Goal: Task Accomplishment & Management: Manage account settings

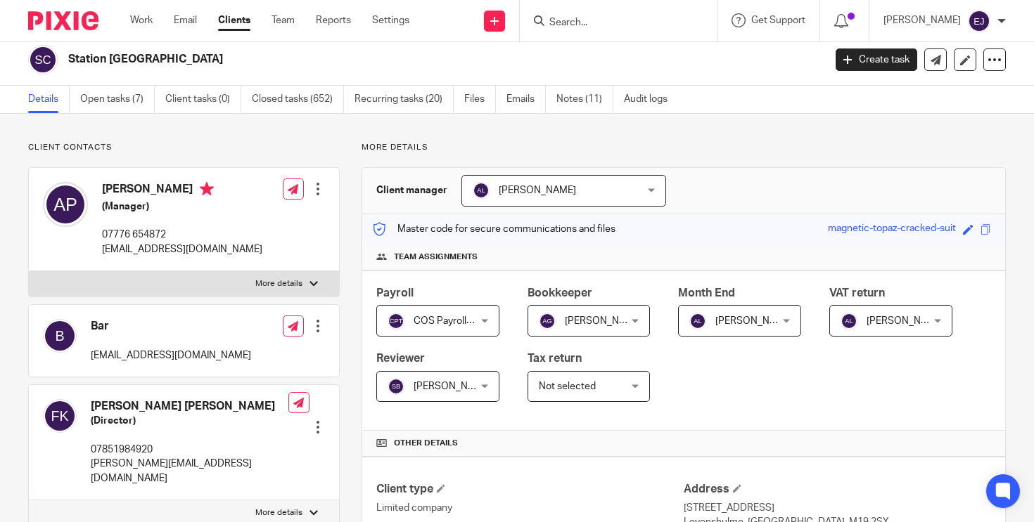
scroll to position [14, 0]
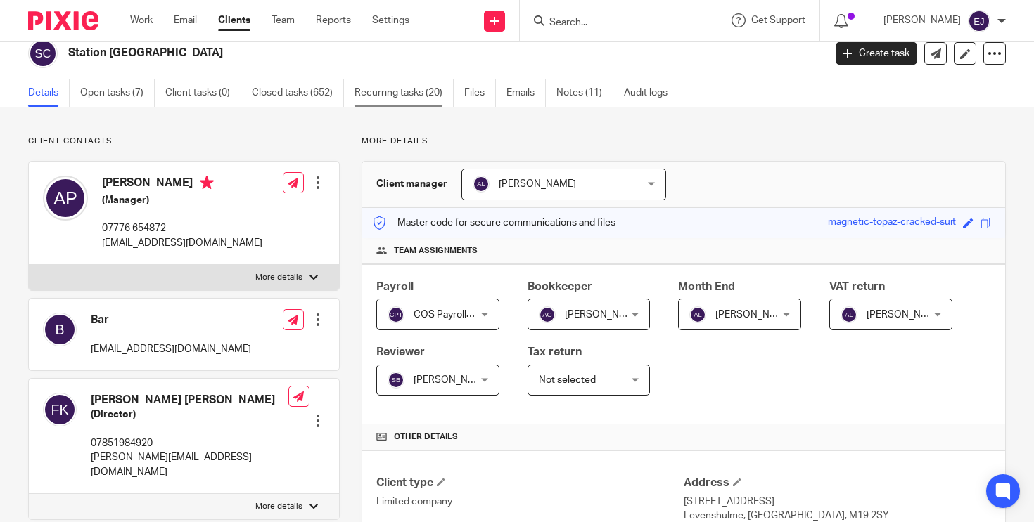
click at [404, 101] on link "Recurring tasks (20)" at bounding box center [403, 92] width 99 height 27
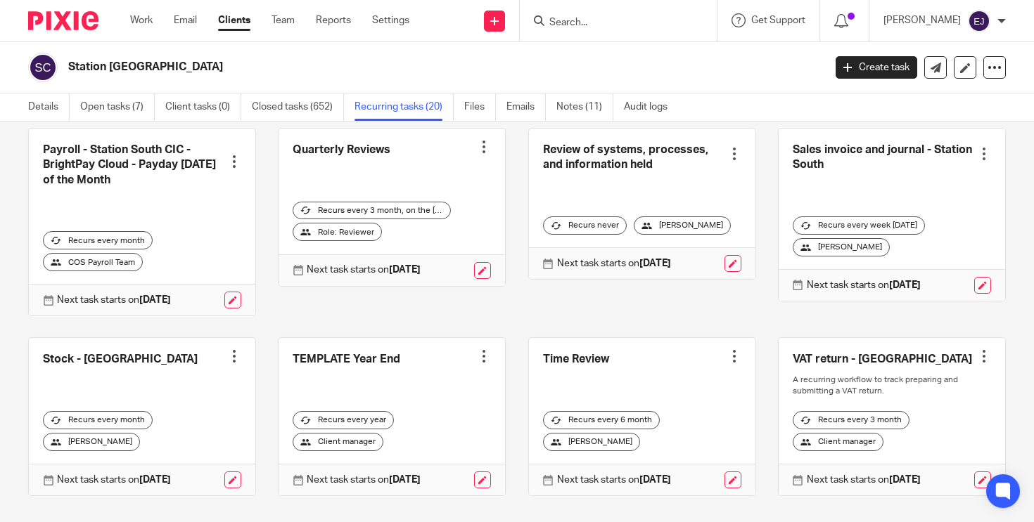
scroll to position [640, 0]
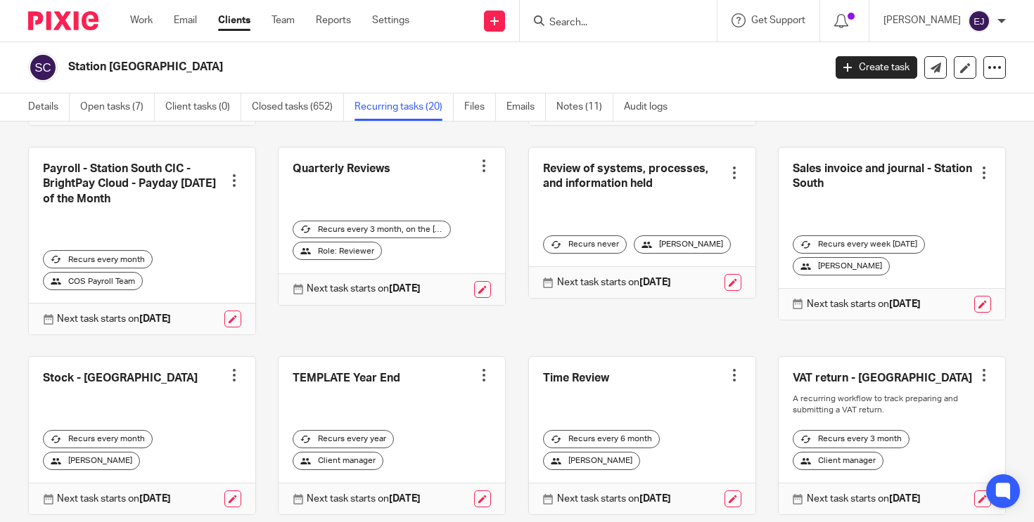
click at [818, 174] on link at bounding box center [891, 234] width 226 height 172
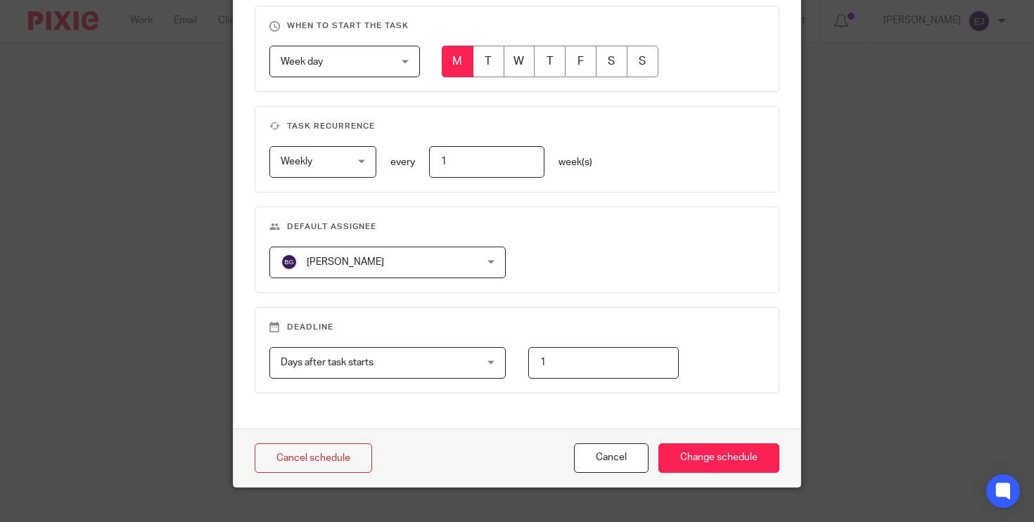
scroll to position [597, 0]
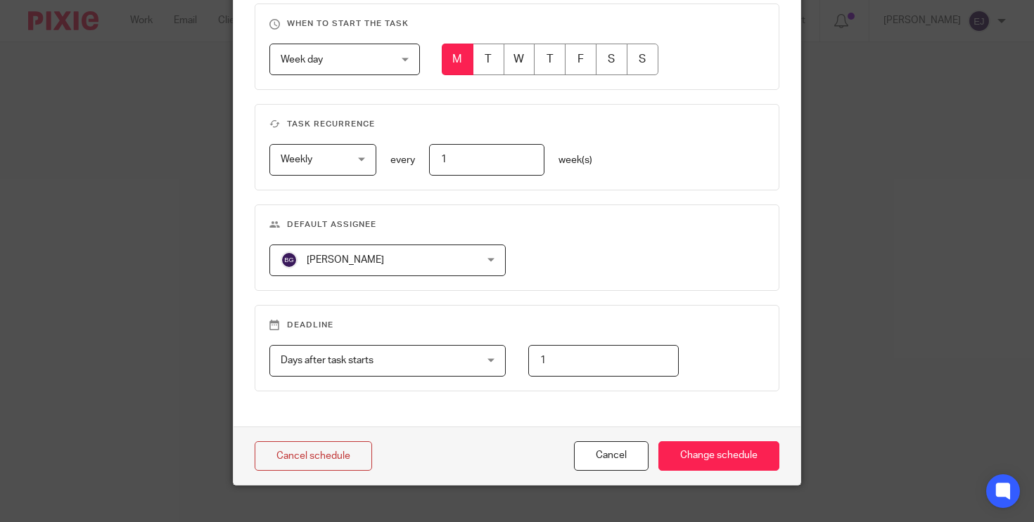
click at [446, 276] on fieldset "Default assignee Ben Godfrey Ben Godfrey Aisha Ghaffur Amy Figg Ann Lavelle Bec…" at bounding box center [517, 248] width 525 height 86
click at [448, 269] on span "Ben Godfrey" at bounding box center [371, 260] width 180 height 30
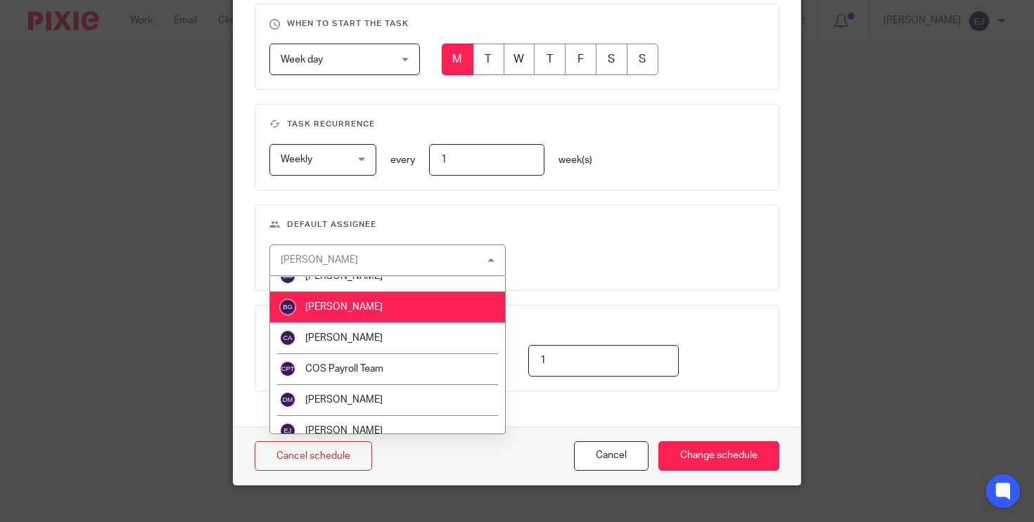
scroll to position [179, 0]
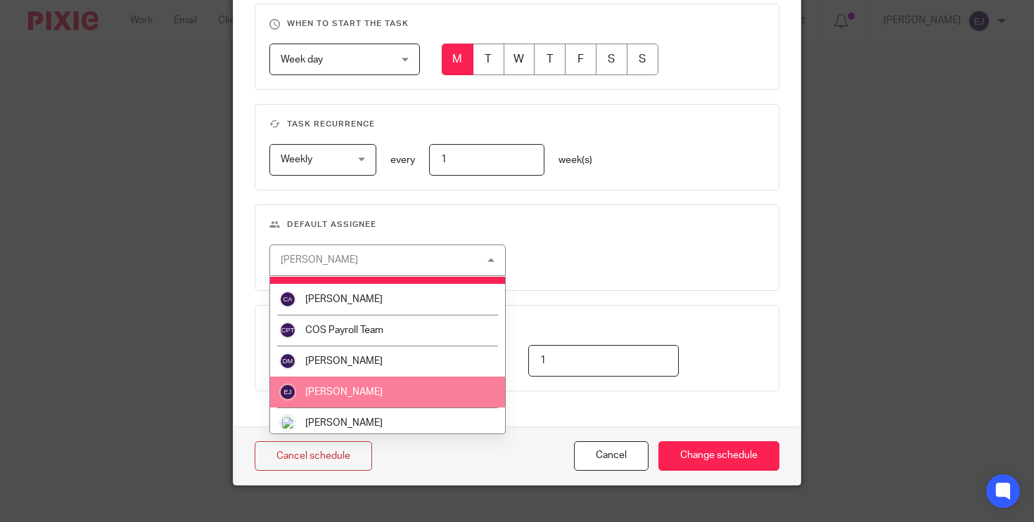
click at [437, 398] on li "[PERSON_NAME]" at bounding box center [388, 392] width 236 height 31
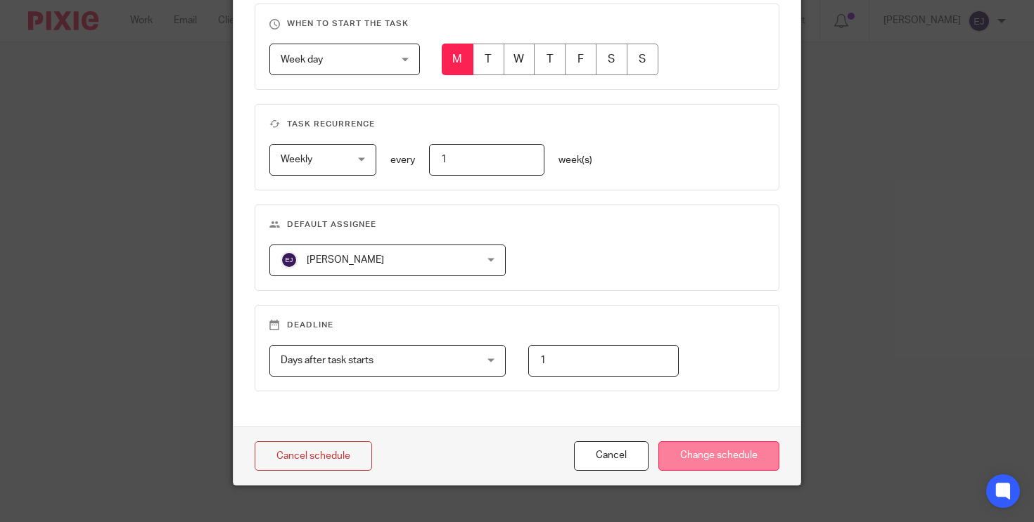
click at [729, 448] on input "Change schedule" at bounding box center [718, 457] width 121 height 30
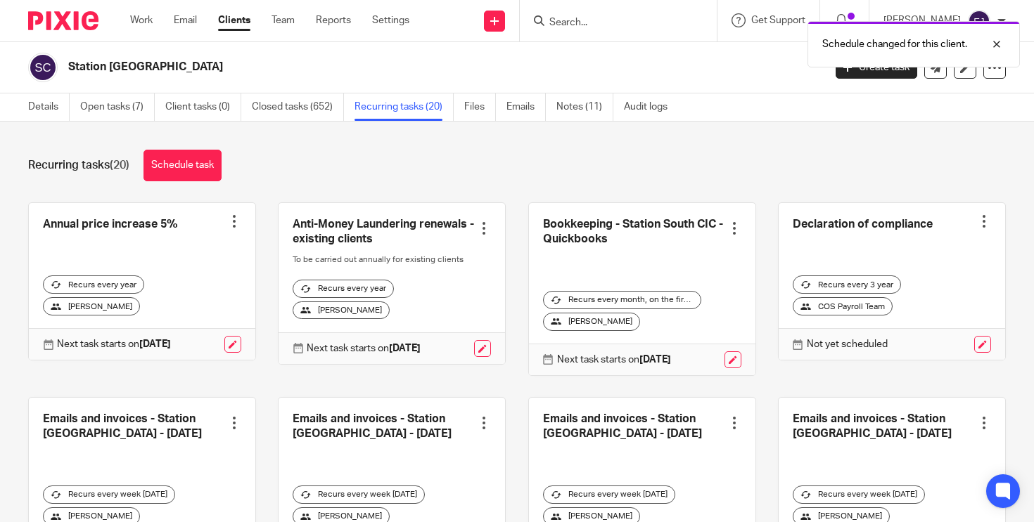
click at [577, 24] on div "Schedule changed for this client." at bounding box center [768, 40] width 503 height 53
click at [577, 27] on div "Schedule changed for this client." at bounding box center [768, 40] width 503 height 53
click at [570, 22] on div "Schedule changed for this client." at bounding box center [768, 40] width 503 height 53
click at [570, 19] on div "Schedule changed for this client." at bounding box center [768, 40] width 503 height 53
click at [573, 10] on div at bounding box center [618, 20] width 197 height 41
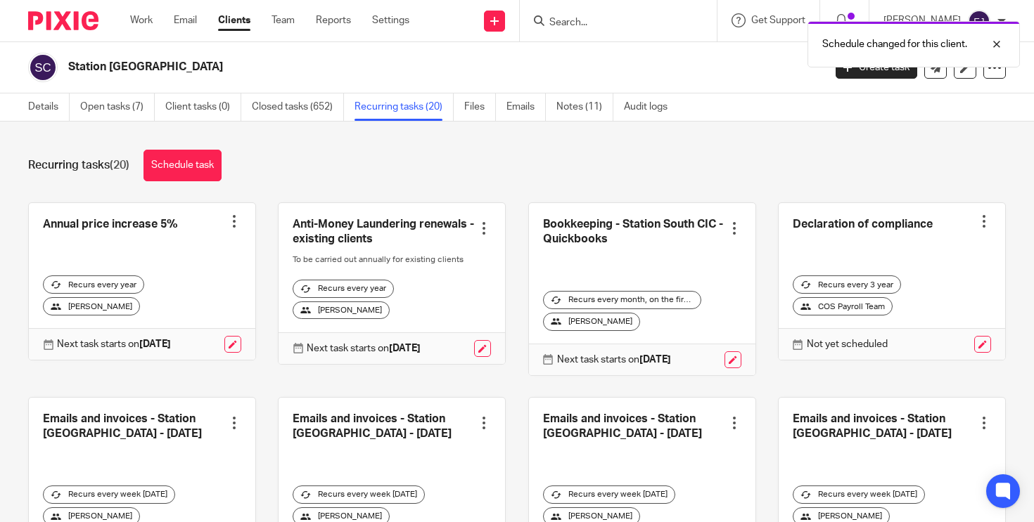
click at [573, 17] on div "Schedule changed for this client." at bounding box center [768, 40] width 503 height 53
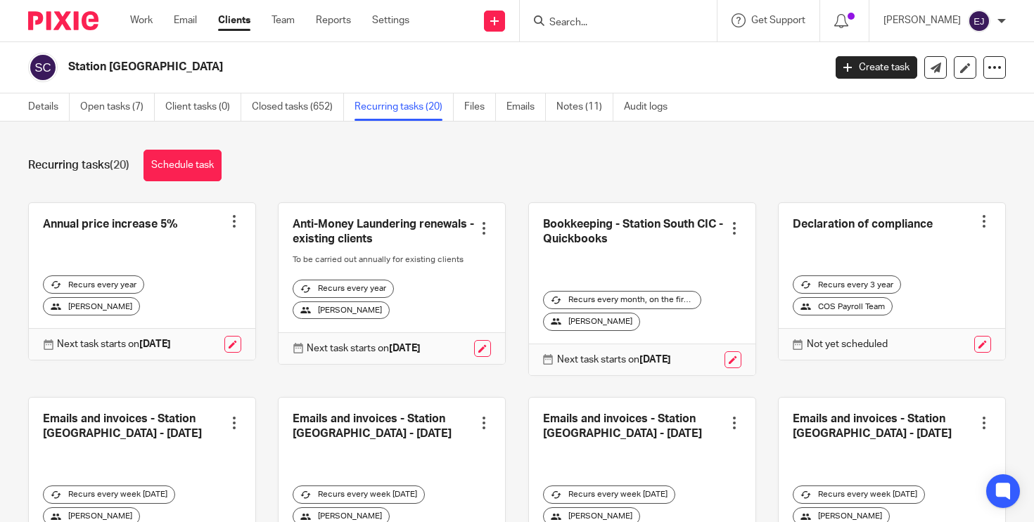
click at [573, 20] on div "Schedule changed for this client." at bounding box center [768, 40] width 503 height 53
click at [558, 44] on div "Station South CIC Create task Update from Companies House Export data Merge Arc…" at bounding box center [517, 67] width 1034 height 51
click at [563, 25] on input "Search" at bounding box center [611, 23] width 127 height 13
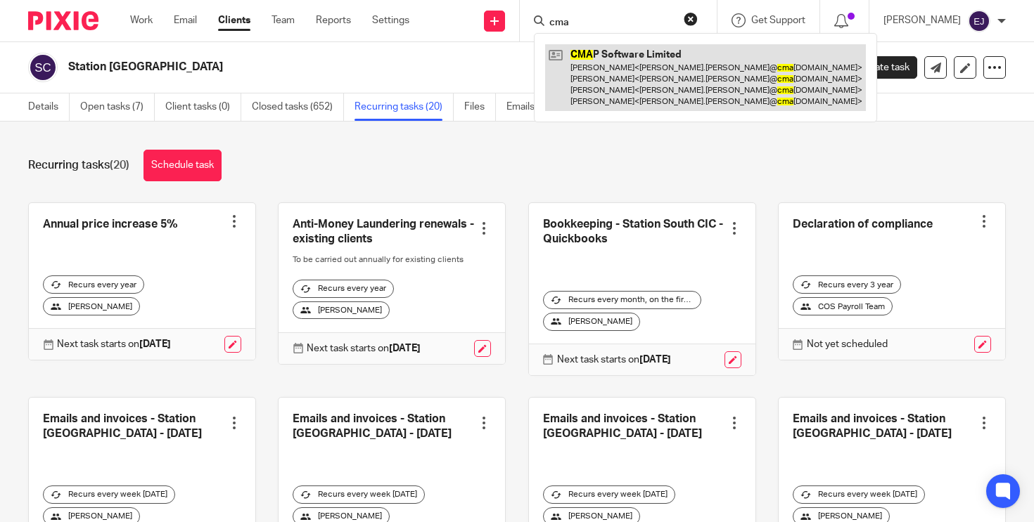
type input "cma"
click at [596, 61] on link at bounding box center [705, 77] width 321 height 67
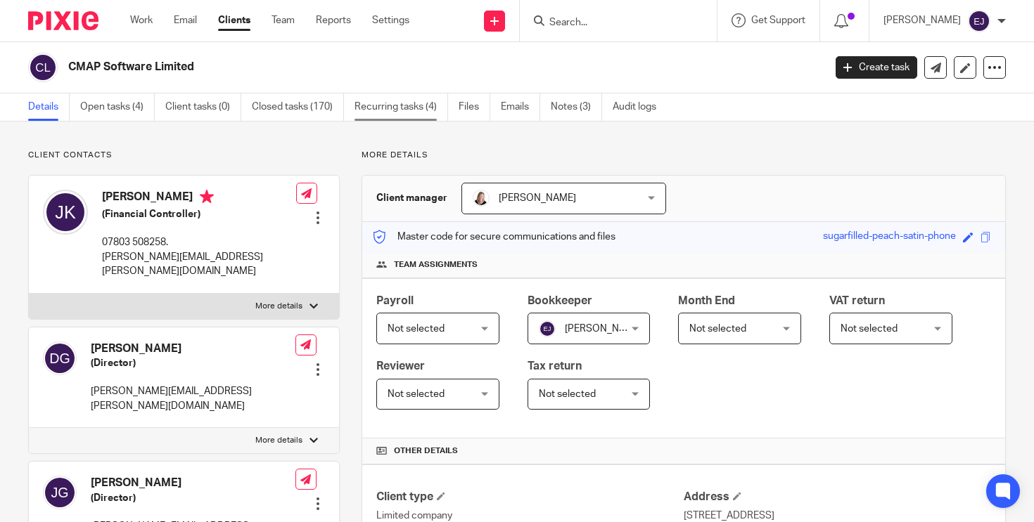
click at [422, 115] on link "Recurring tasks (4)" at bounding box center [401, 107] width 94 height 27
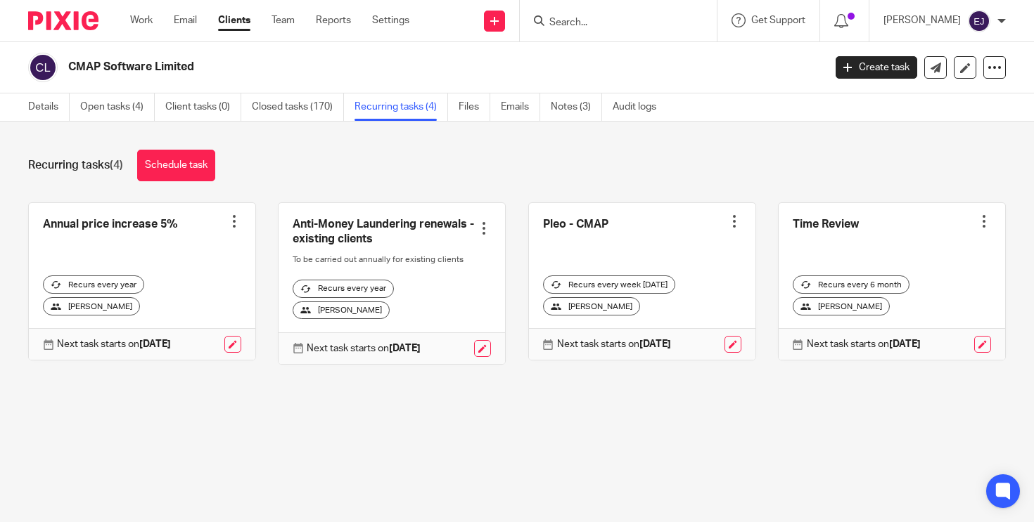
click at [587, 224] on link at bounding box center [642, 281] width 226 height 157
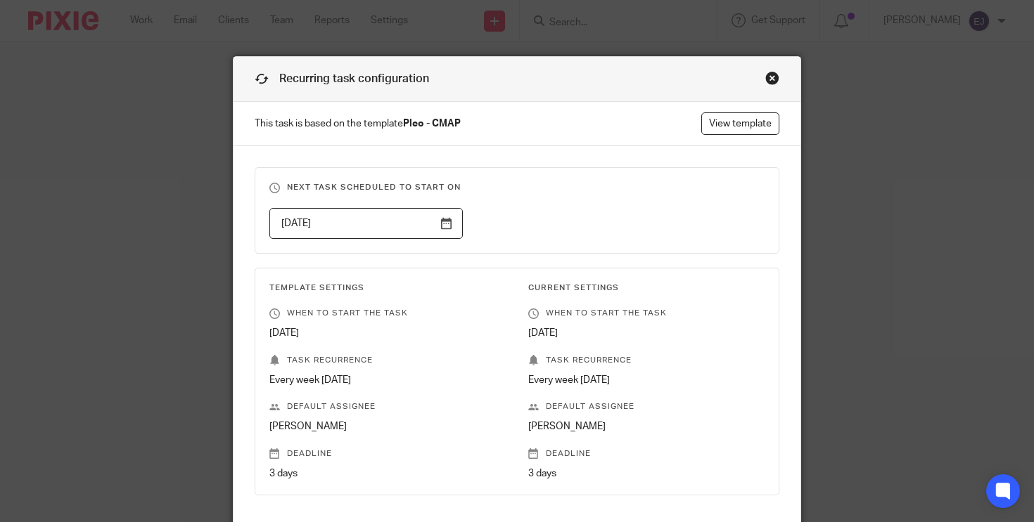
scroll to position [389, 0]
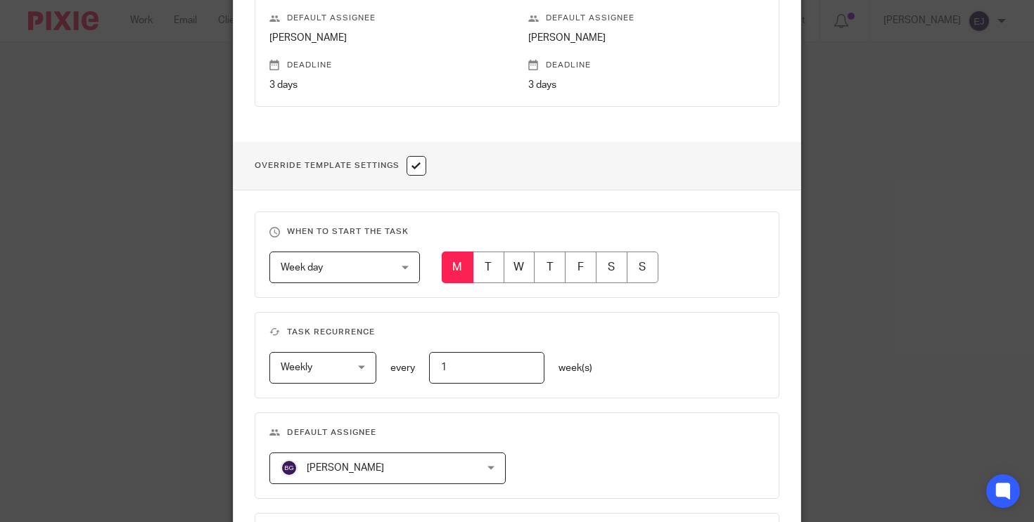
click at [387, 463] on span "Ben Godfrey" at bounding box center [371, 469] width 180 height 30
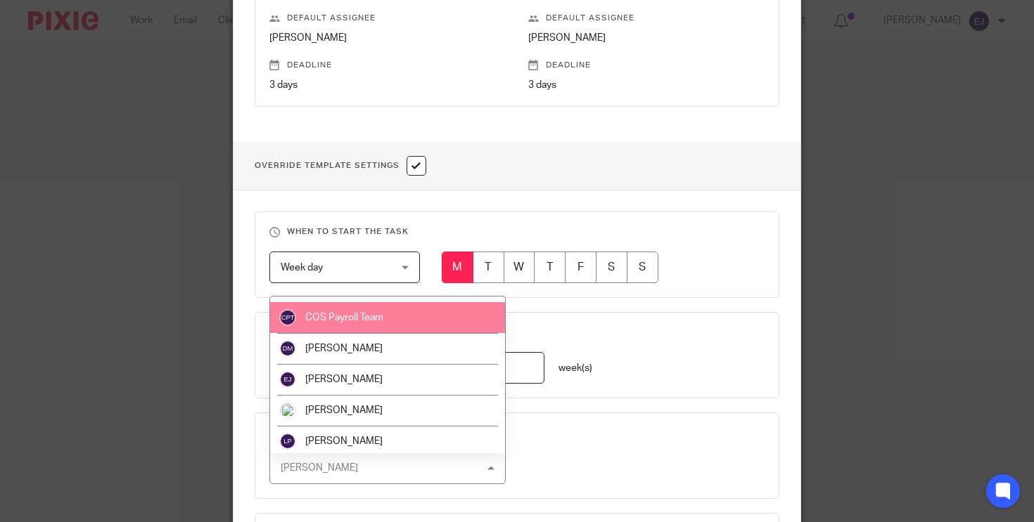
scroll to position [214, 0]
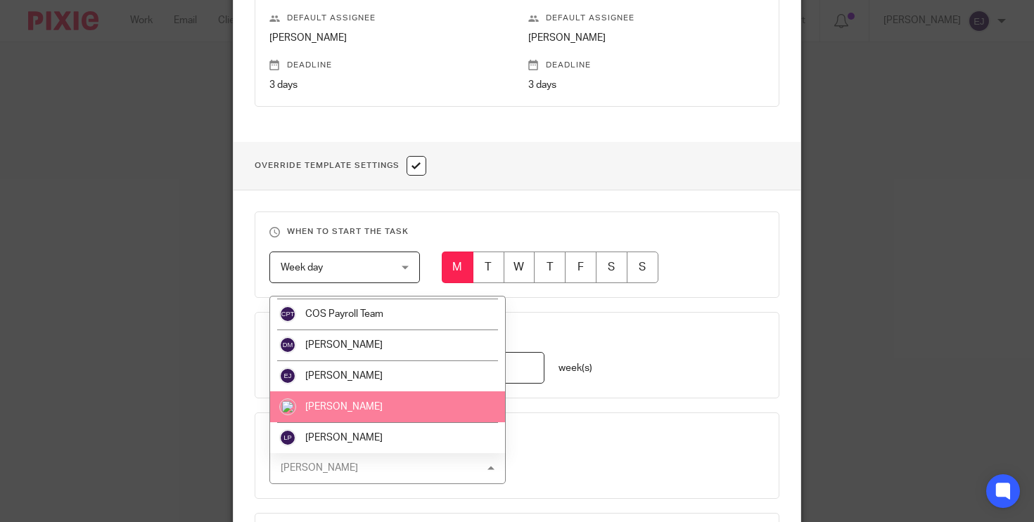
click at [404, 389] on li "[PERSON_NAME]" at bounding box center [388, 376] width 236 height 31
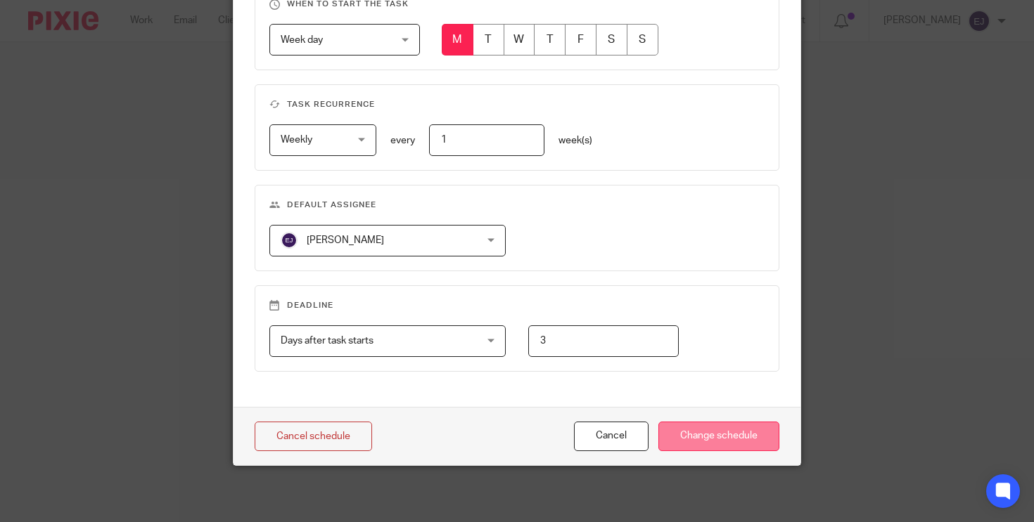
scroll to position [618, 0]
click at [707, 429] on input "Change schedule" at bounding box center [718, 437] width 121 height 30
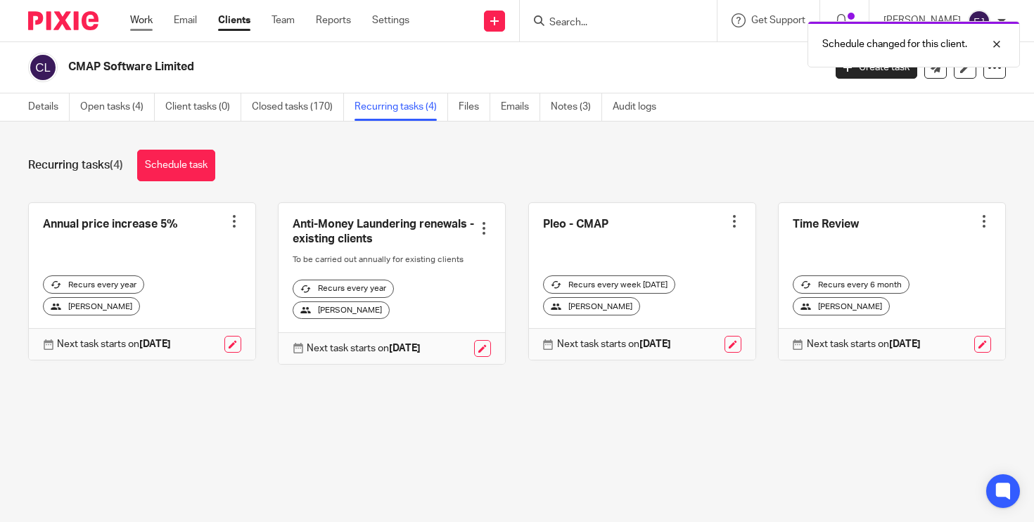
click at [134, 16] on link "Work" at bounding box center [141, 20] width 22 height 14
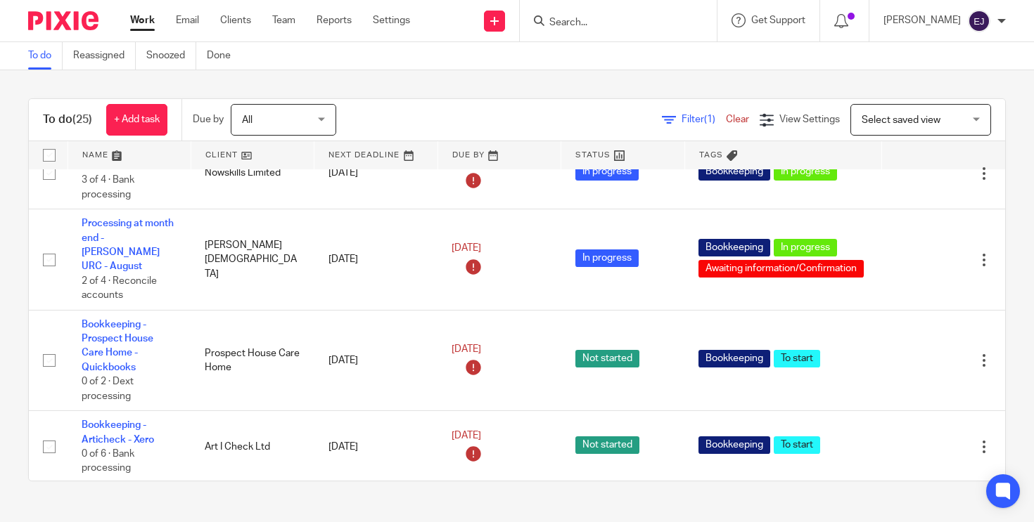
scroll to position [567, 0]
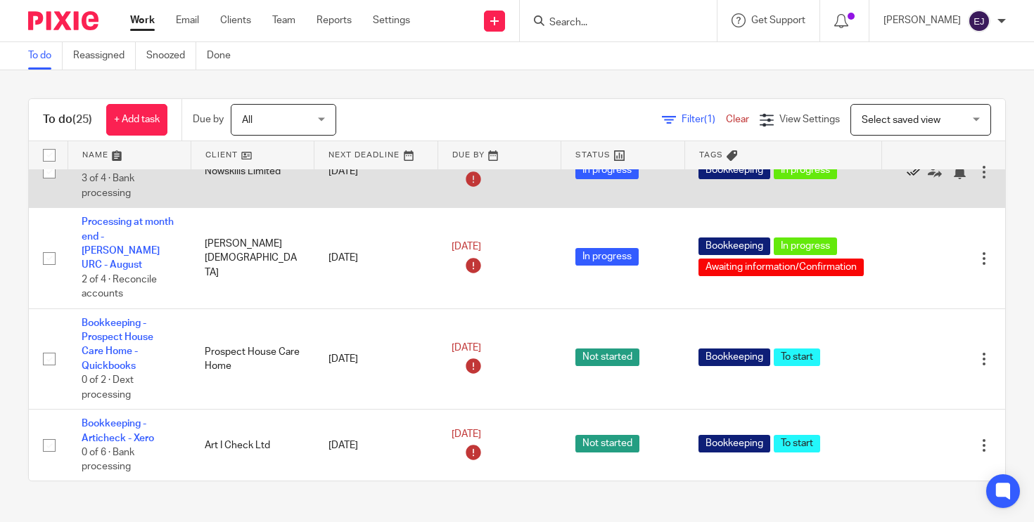
click at [914, 179] on icon at bounding box center [913, 172] width 14 height 14
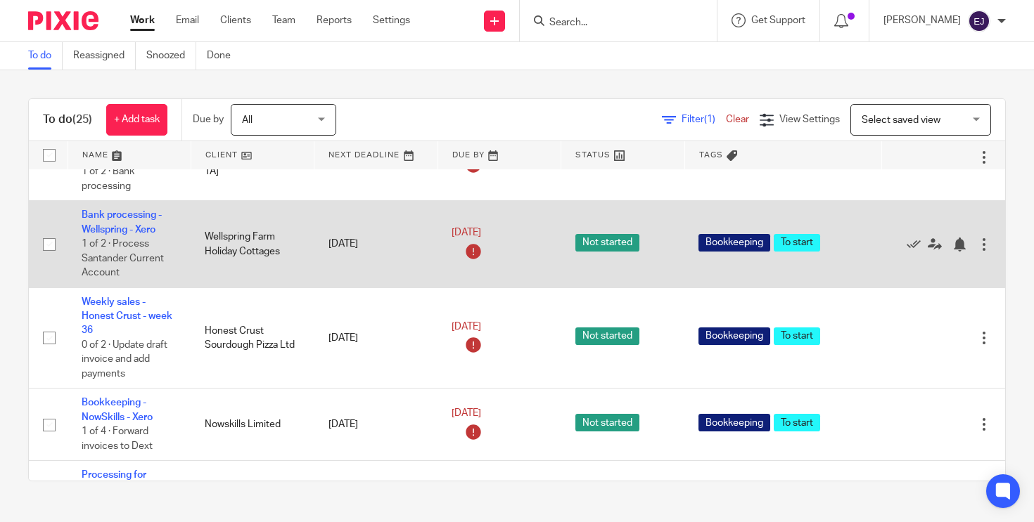
scroll to position [865, 0]
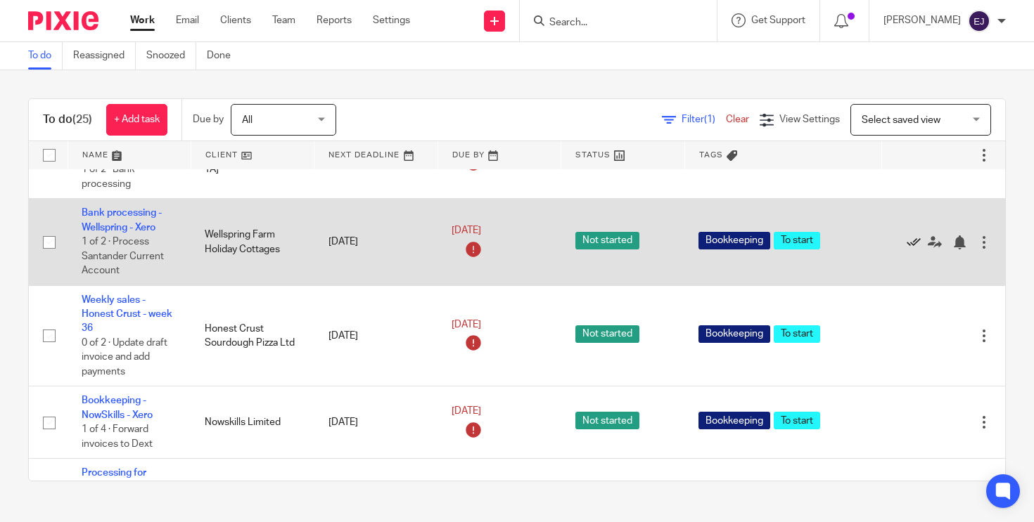
click at [915, 250] on icon at bounding box center [913, 243] width 14 height 14
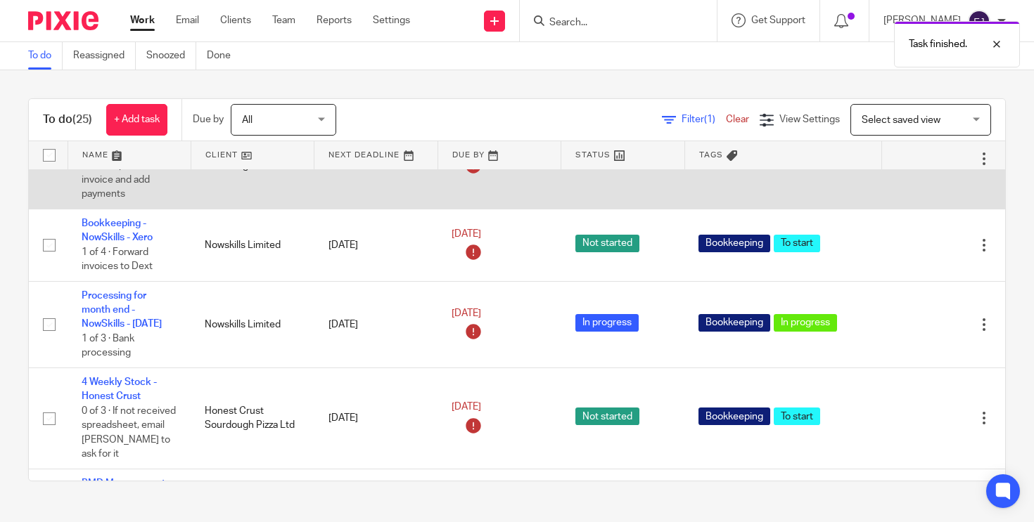
scroll to position [965, 0]
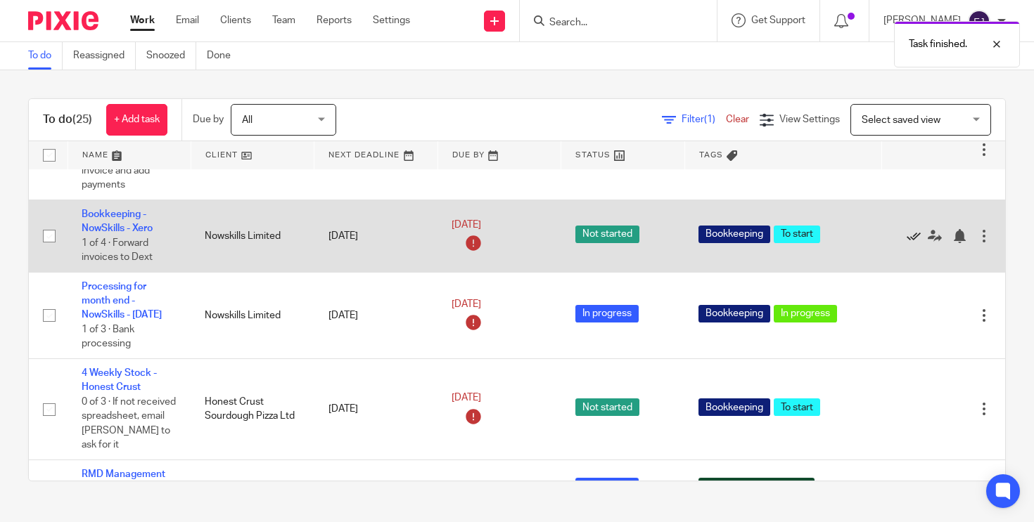
click at [915, 243] on icon at bounding box center [913, 236] width 14 height 14
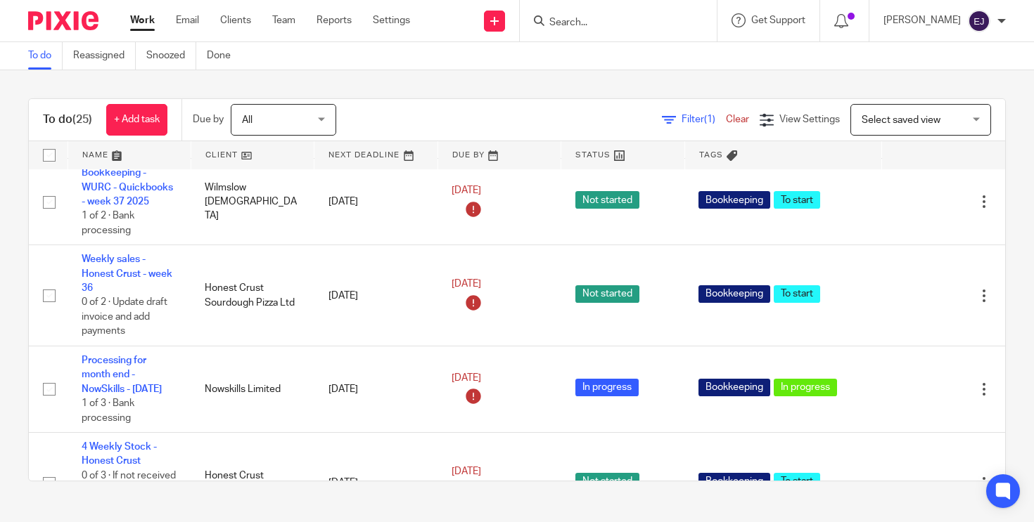
scroll to position [804, 0]
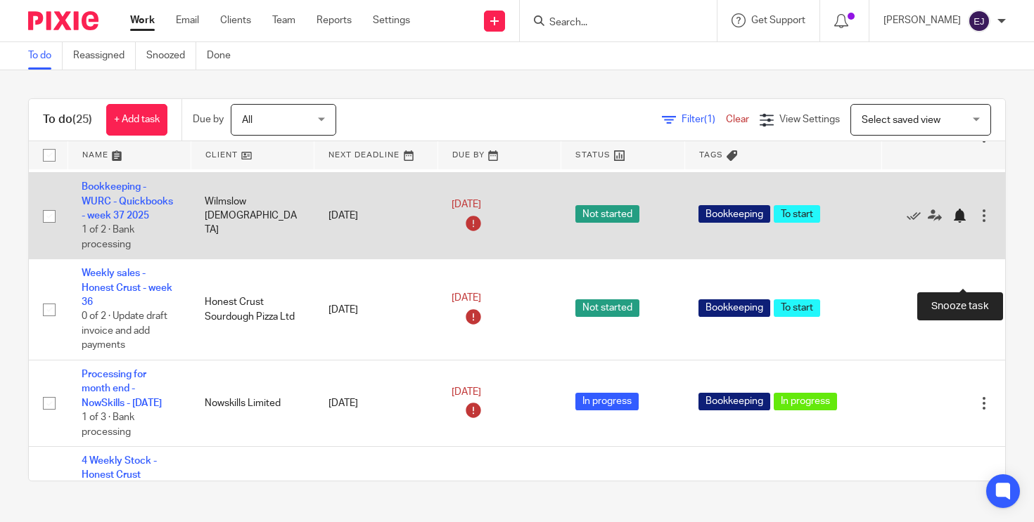
click at [956, 223] on div at bounding box center [959, 216] width 14 height 14
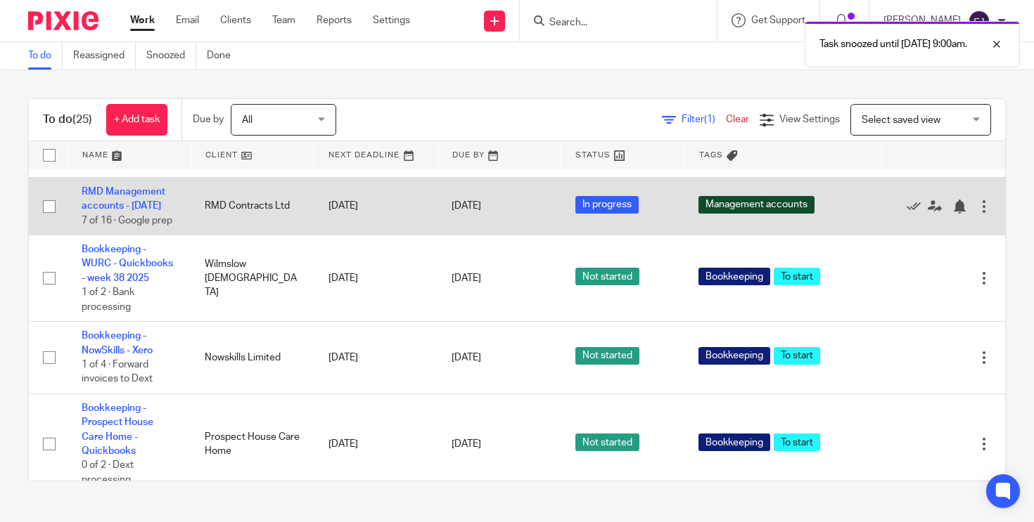
scroll to position [1131, 0]
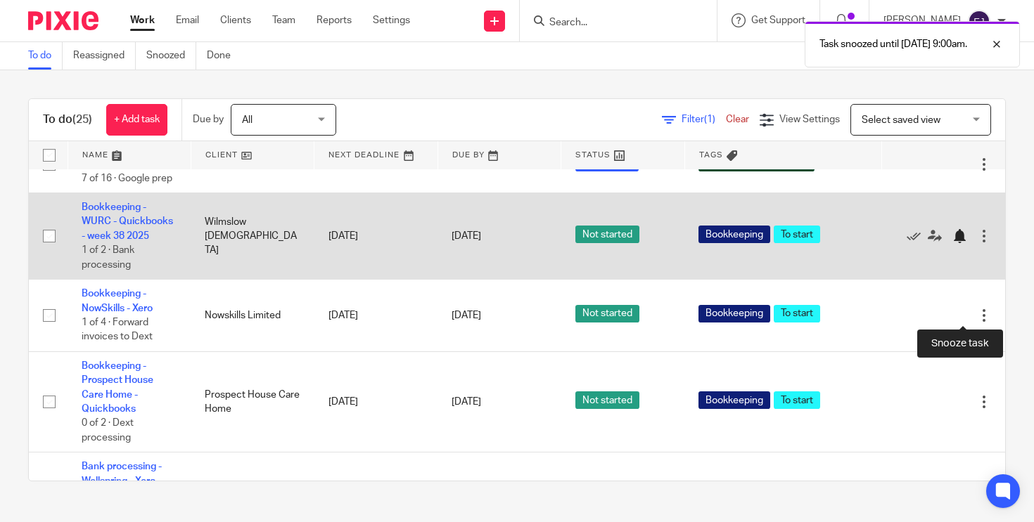
click at [956, 243] on div at bounding box center [959, 236] width 14 height 14
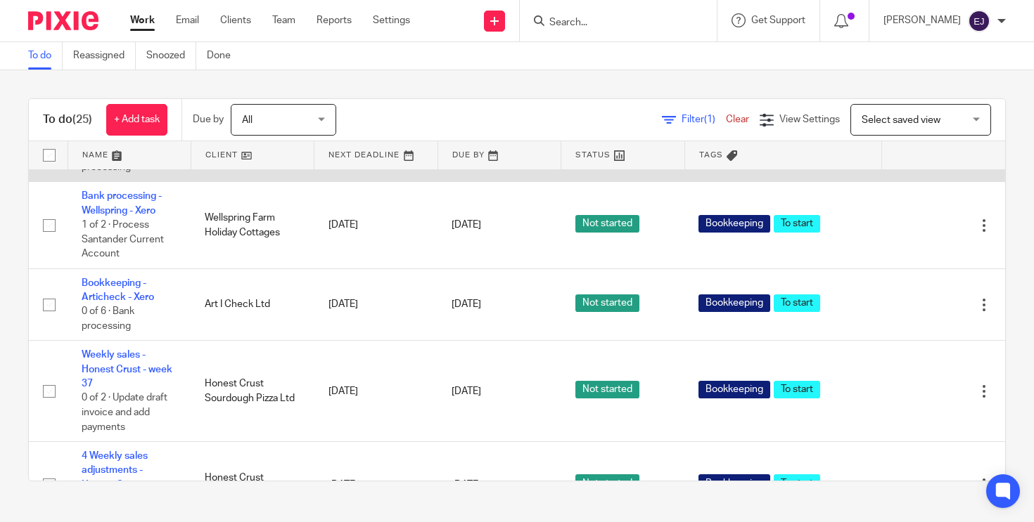
scroll to position [1319, 0]
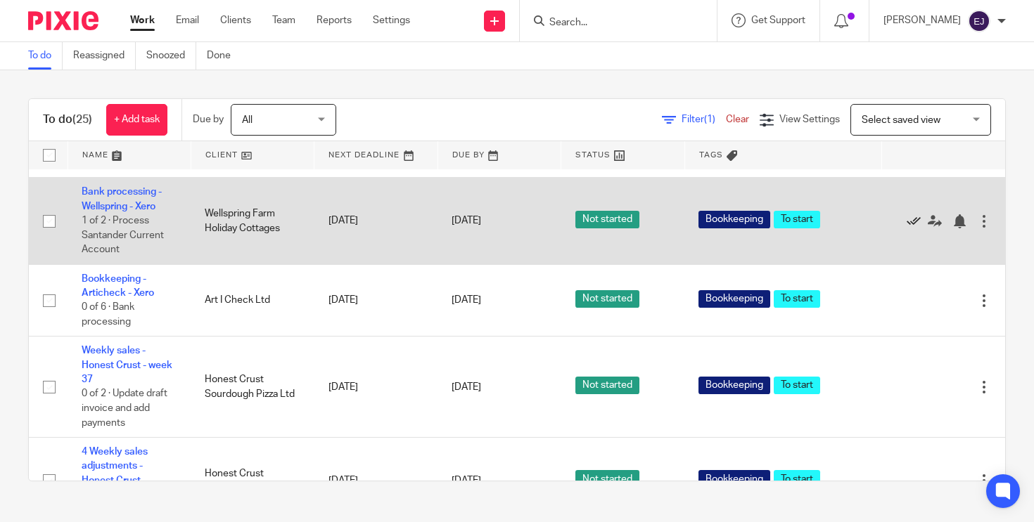
click at [917, 229] on icon at bounding box center [913, 221] width 14 height 14
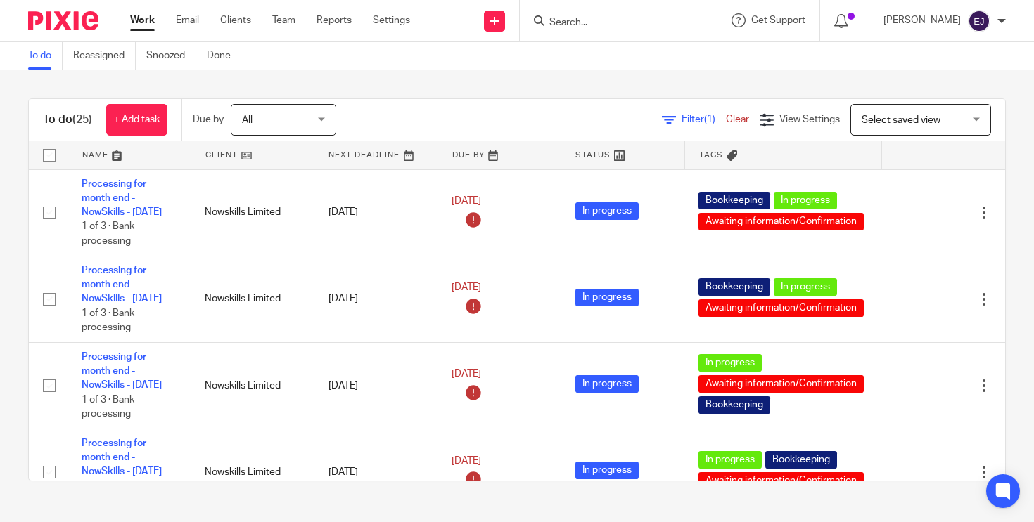
scroll to position [0, 0]
